Goal: Find specific page/section: Find specific page/section

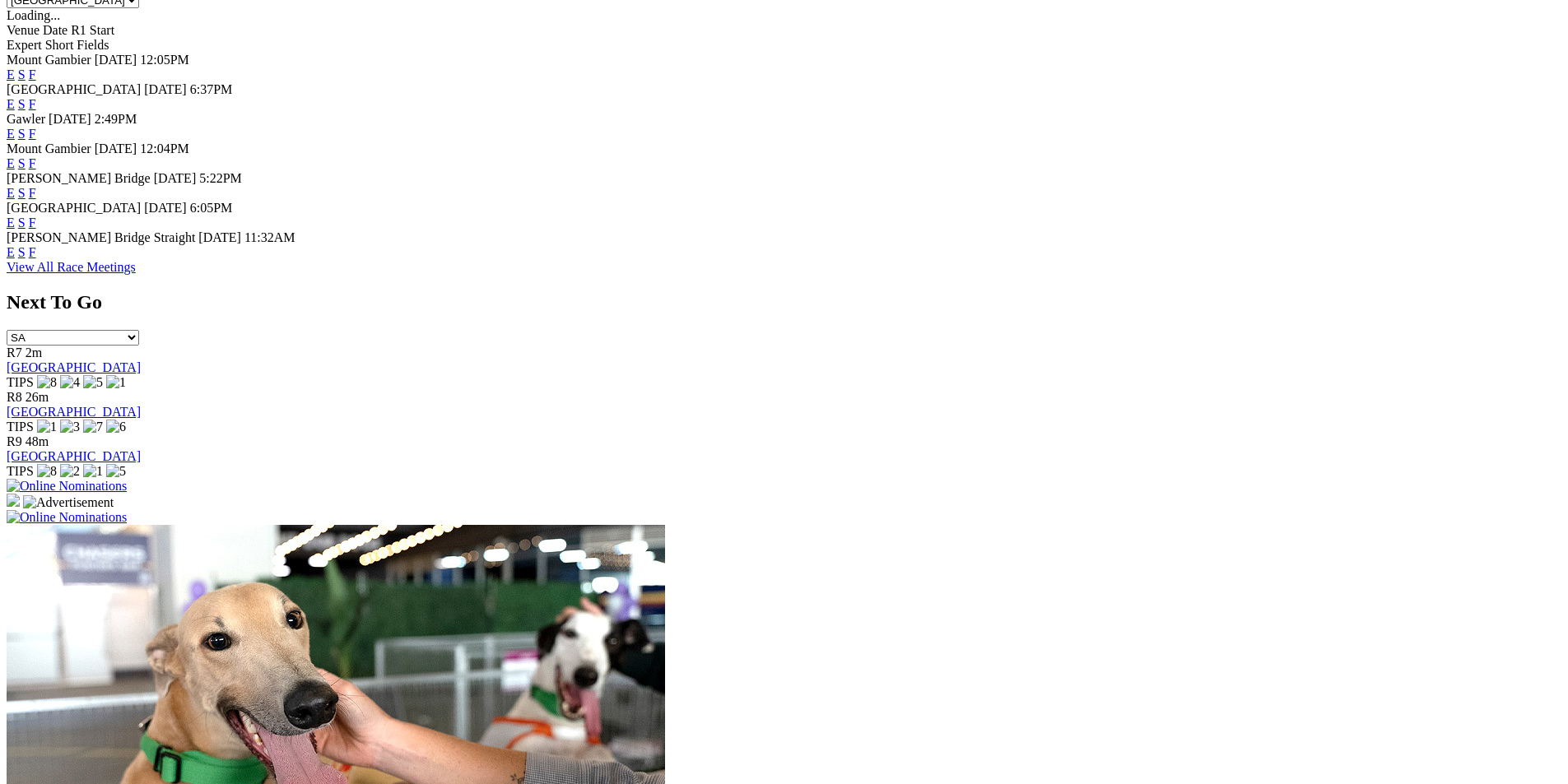
scroll to position [875, 0]
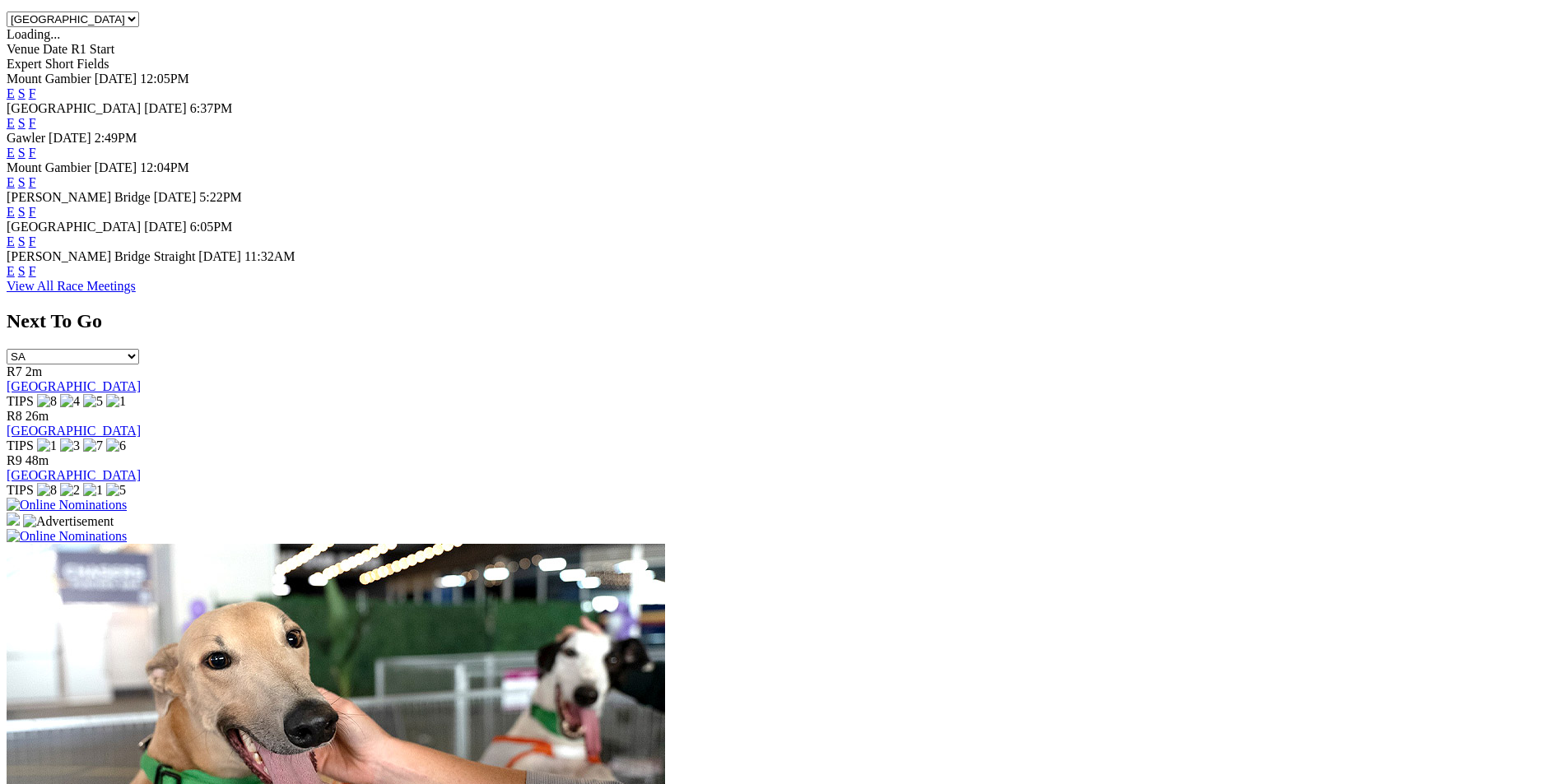
click at [36, 264] on link "F" at bounding box center [32, 271] width 8 height 14
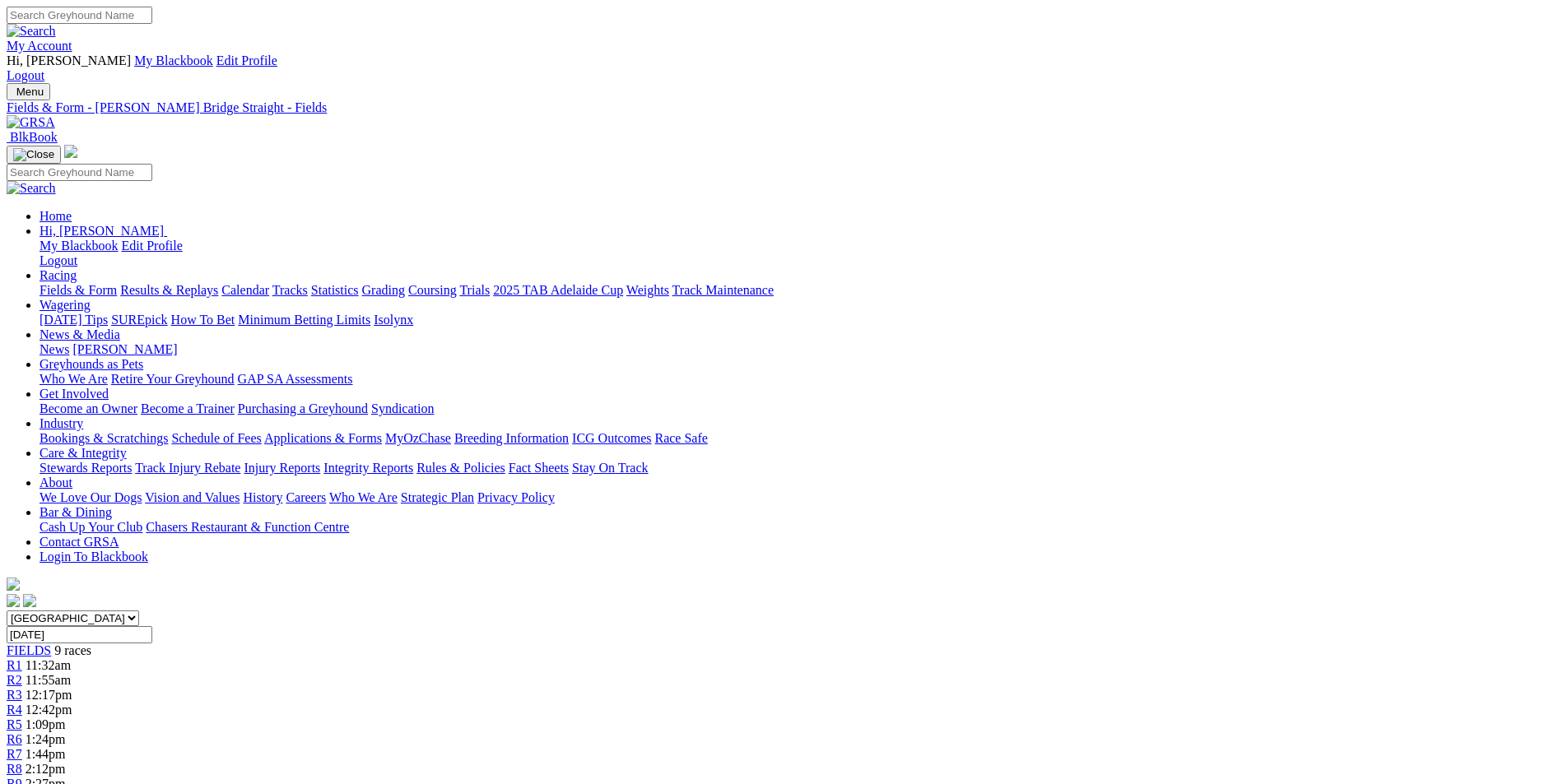
click at [55, 115] on img at bounding box center [31, 122] width 49 height 14
